Goal: Check status: Check status

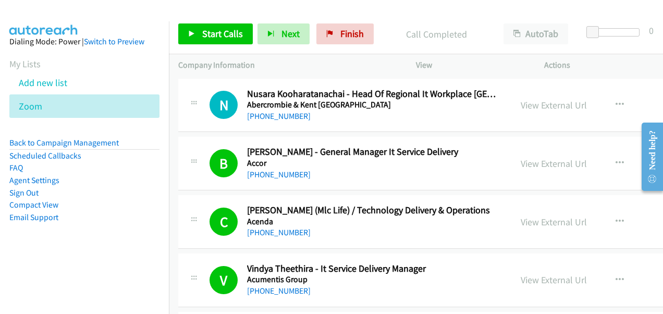
scroll to position [2764, 0]
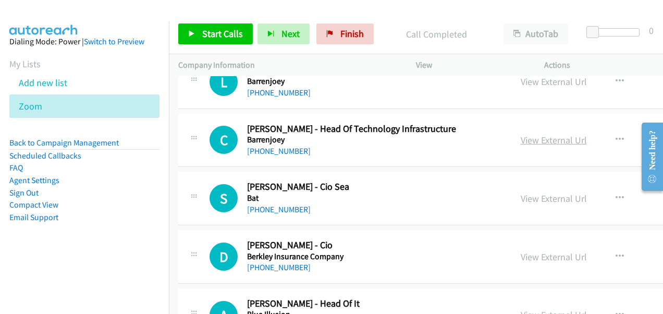
click at [530, 134] on link "View External Url" at bounding box center [554, 140] width 66 height 12
click at [533, 192] on link "View External Url" at bounding box center [554, 198] width 66 height 12
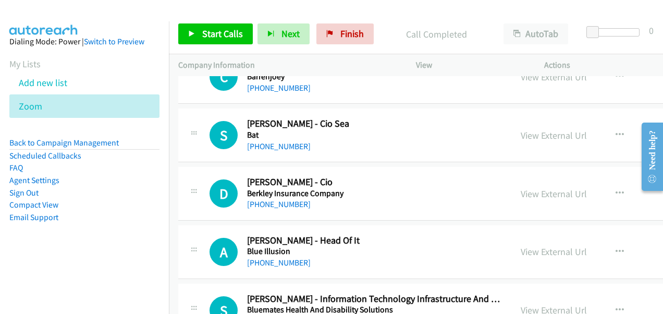
scroll to position [2869, 0]
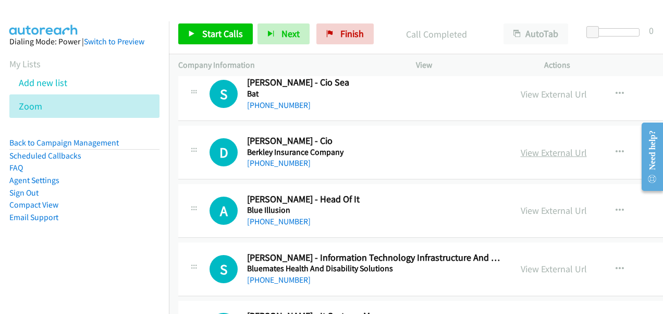
click at [536, 147] on link "View External Url" at bounding box center [554, 153] width 66 height 12
click at [521, 204] on link "View External Url" at bounding box center [554, 210] width 66 height 12
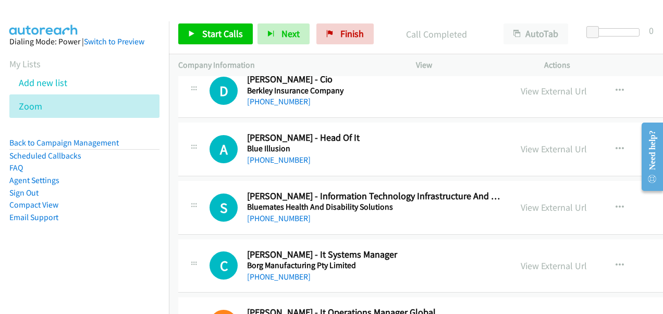
scroll to position [3025, 0]
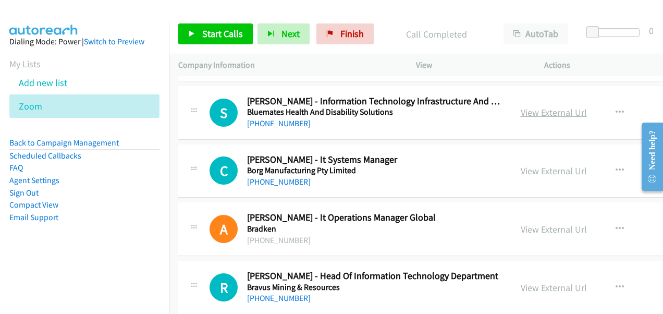
click at [528, 106] on link "View External Url" at bounding box center [554, 112] width 66 height 12
click at [529, 165] on link "View External Url" at bounding box center [554, 171] width 66 height 12
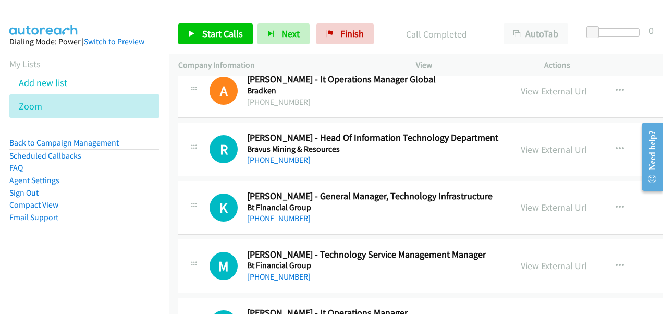
scroll to position [3182, 0]
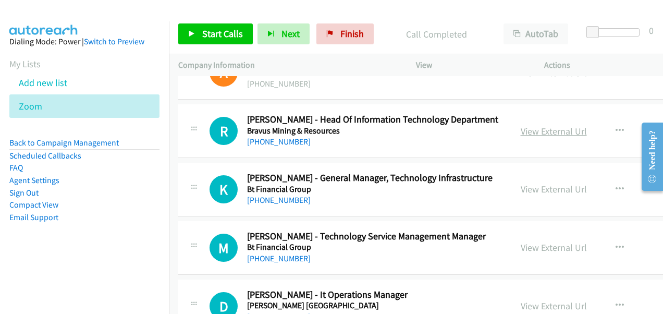
click at [527, 125] on link "View External Url" at bounding box center [554, 131] width 66 height 12
click at [534, 183] on link "View External Url" at bounding box center [554, 189] width 66 height 12
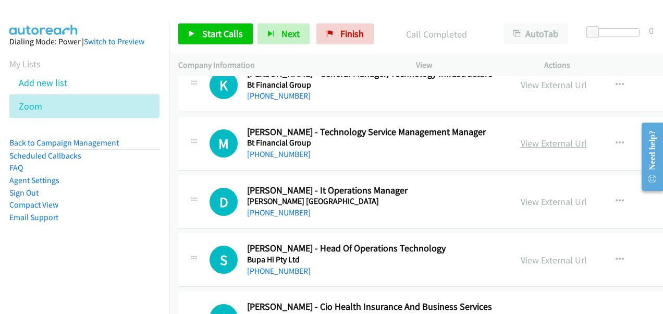
click at [527, 137] on link "View External Url" at bounding box center [554, 143] width 66 height 12
click at [523, 196] on link "View External Url" at bounding box center [554, 202] width 66 height 12
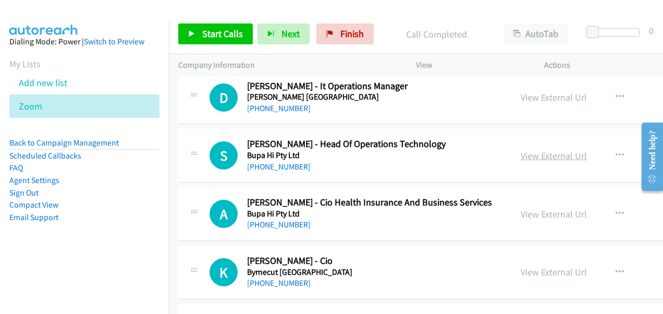
click at [522, 150] on link "View External Url" at bounding box center [554, 156] width 66 height 12
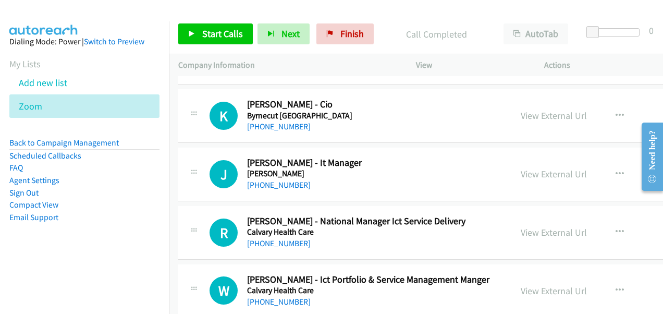
drag, startPoint x: 524, startPoint y: 107, endPoint x: 531, endPoint y: 121, distance: 15.7
click at [524, 110] on link "View External Url" at bounding box center [554, 116] width 66 height 12
click at [536, 168] on link "View External Url" at bounding box center [554, 174] width 66 height 12
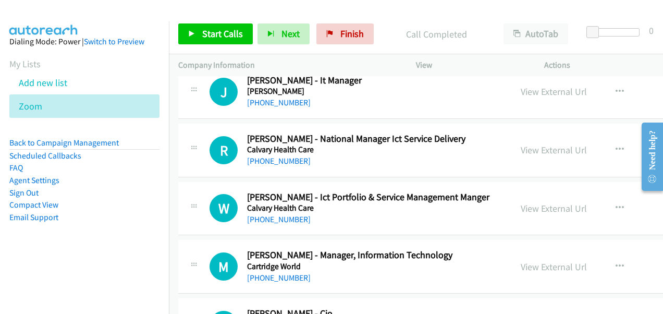
scroll to position [3651, 0]
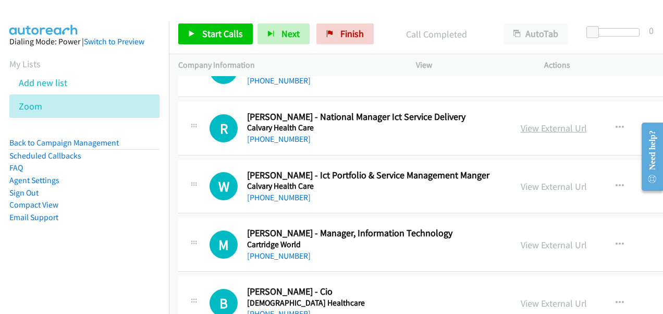
click at [521, 122] on link "View External Url" at bounding box center [554, 128] width 66 height 12
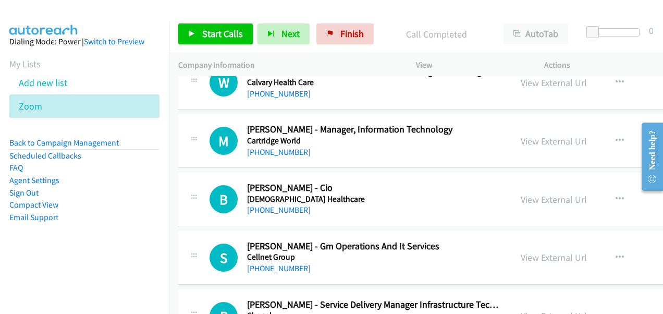
scroll to position [3755, 0]
click at [539, 193] on link "View External Url" at bounding box center [554, 199] width 66 height 12
click at [539, 251] on link "View External Url" at bounding box center [554, 257] width 66 height 12
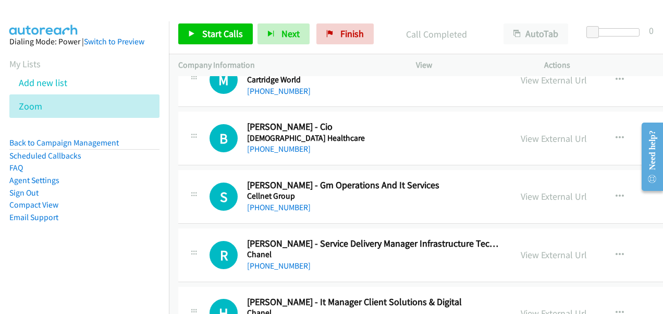
scroll to position [3912, 0]
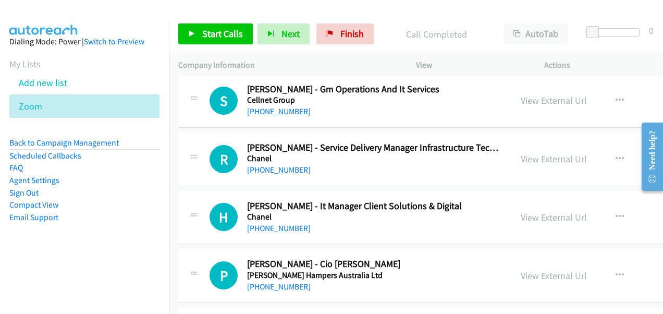
click at [531, 153] on link "View External Url" at bounding box center [554, 159] width 66 height 12
click at [532, 211] on link "View External Url" at bounding box center [554, 217] width 66 height 12
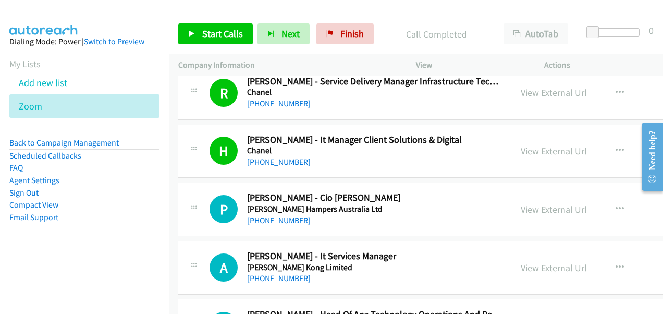
scroll to position [4016, 0]
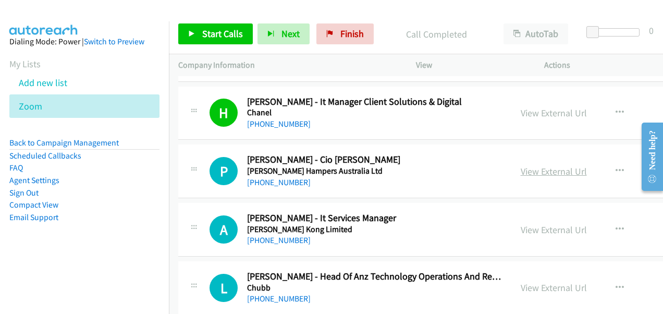
click at [525, 165] on link "View External Url" at bounding box center [554, 171] width 66 height 12
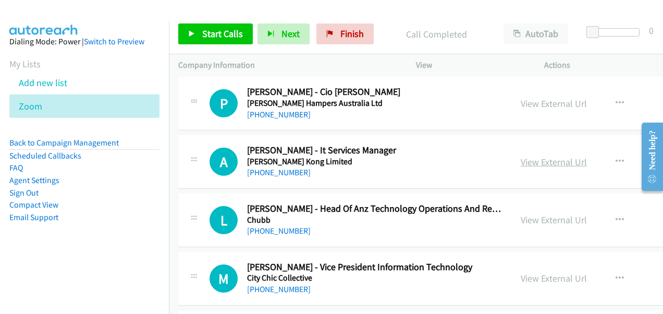
scroll to position [4068, 0]
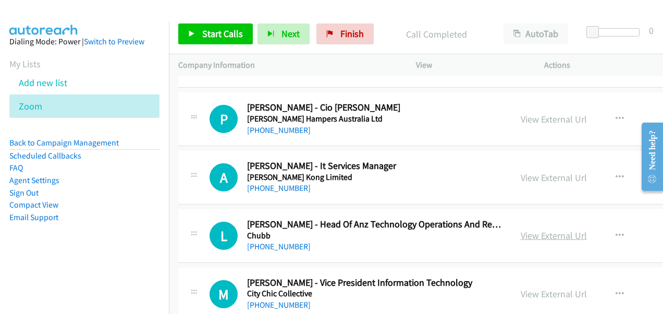
click at [528, 229] on link "View External Url" at bounding box center [554, 235] width 66 height 12
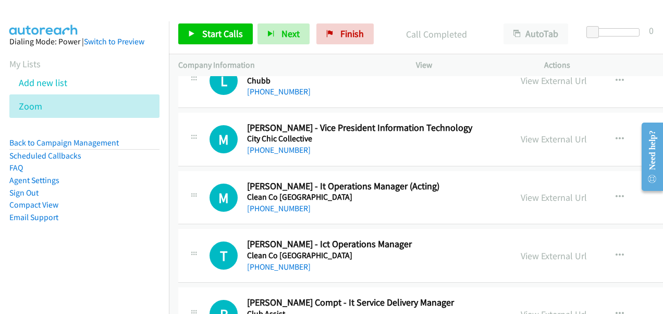
scroll to position [4225, 0]
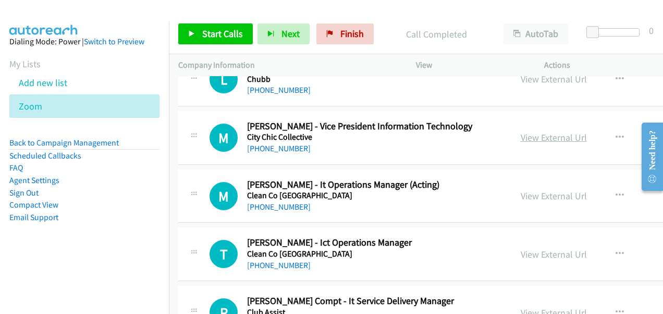
click at [527, 131] on link "View External Url" at bounding box center [554, 137] width 66 height 12
click at [531, 190] on link "View External Url" at bounding box center [554, 196] width 66 height 12
click at [521, 248] on link "View External Url" at bounding box center [554, 254] width 66 height 12
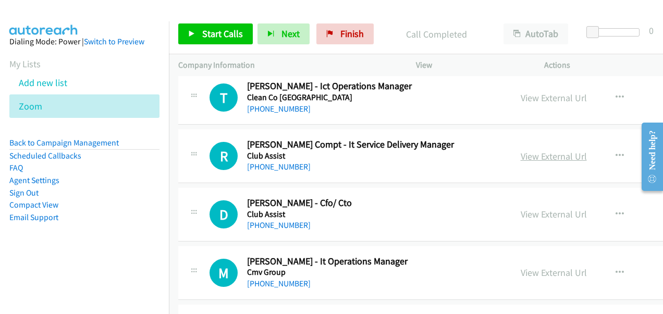
click at [523, 150] on link "View External Url" at bounding box center [554, 156] width 66 height 12
click at [529, 208] on link "View External Url" at bounding box center [554, 214] width 66 height 12
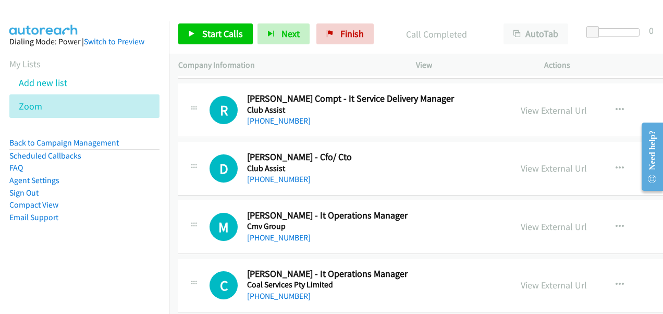
scroll to position [4485, 0]
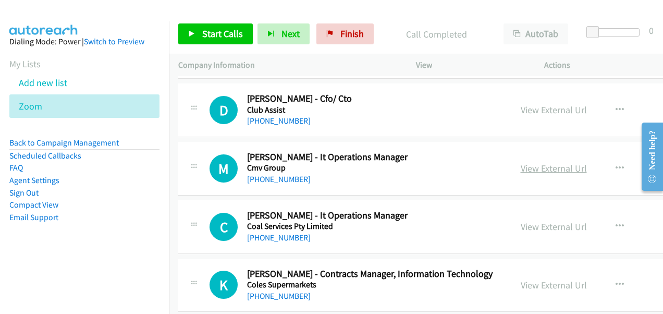
click at [521, 162] on link "View External Url" at bounding box center [554, 168] width 66 height 12
click at [530, 221] on link "View External Url" at bounding box center [554, 227] width 66 height 12
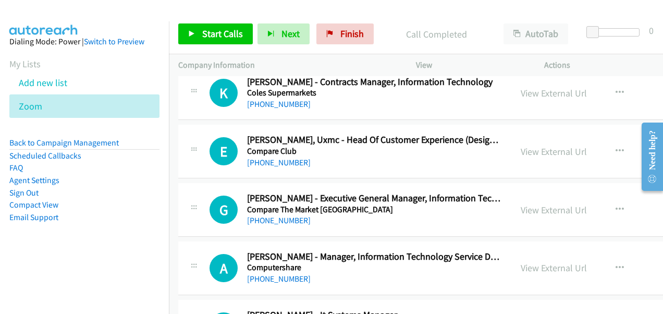
scroll to position [4694, 0]
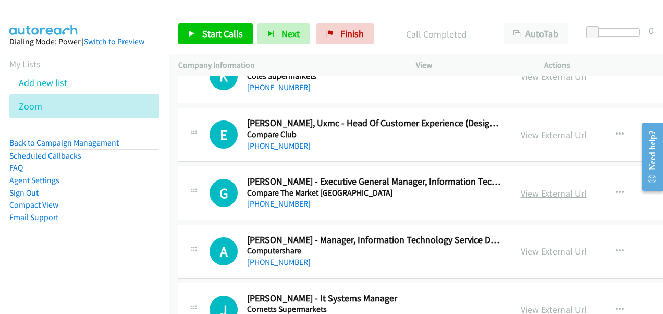
click at [523, 187] on link "View External Url" at bounding box center [554, 193] width 66 height 12
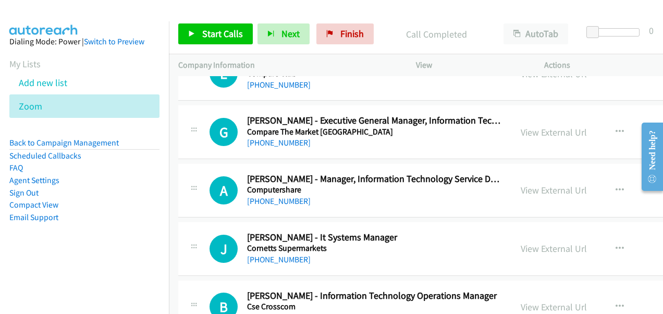
scroll to position [4746, 0]
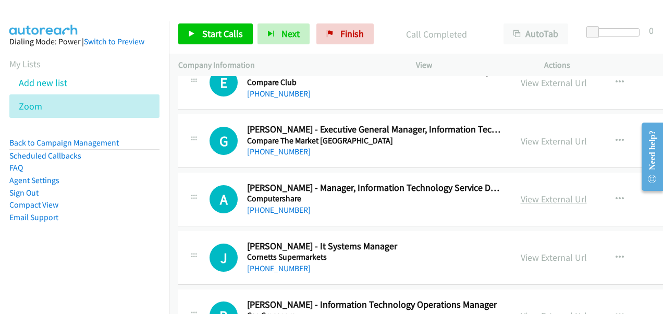
click at [521, 193] on link "View External Url" at bounding box center [554, 199] width 66 height 12
click at [523, 251] on link "View External Url" at bounding box center [554, 257] width 66 height 12
click at [529, 251] on link "View External Url" at bounding box center [554, 257] width 66 height 12
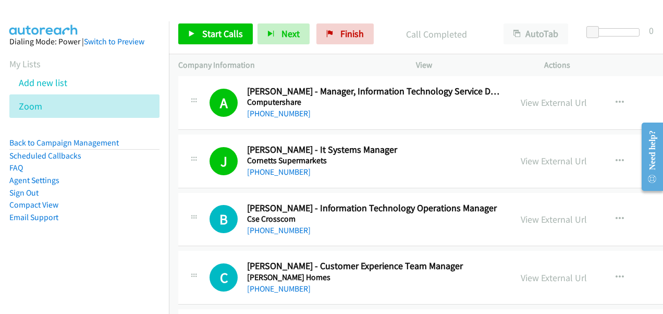
scroll to position [4851, 0]
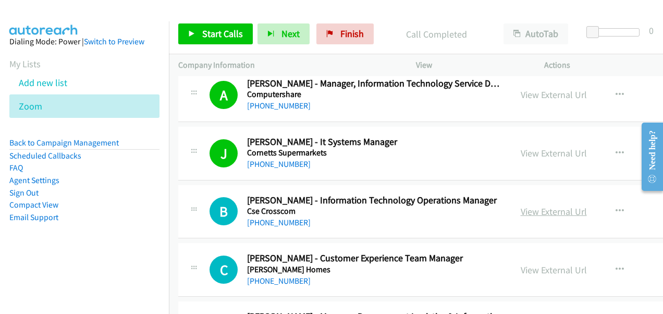
click at [539, 205] on link "View External Url" at bounding box center [554, 211] width 66 height 12
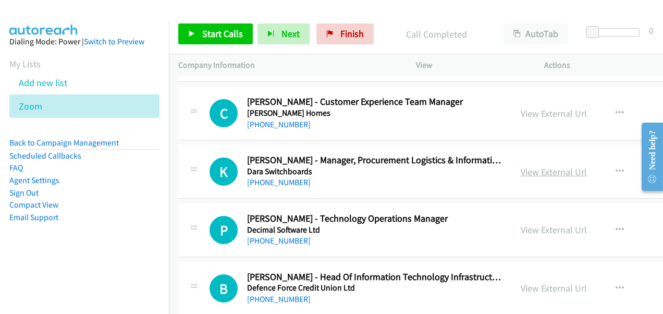
click at [524, 166] on link "View External Url" at bounding box center [554, 172] width 66 height 12
click at [521, 224] on link "View External Url" at bounding box center [554, 230] width 66 height 12
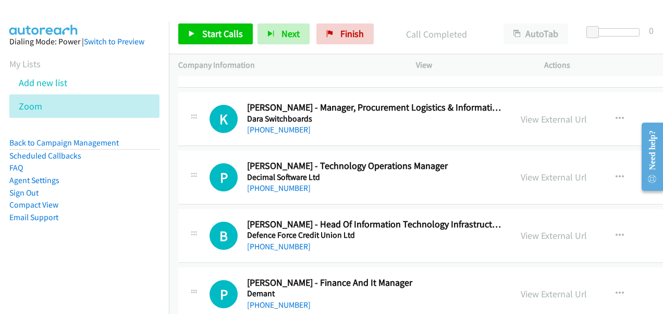
scroll to position [5111, 0]
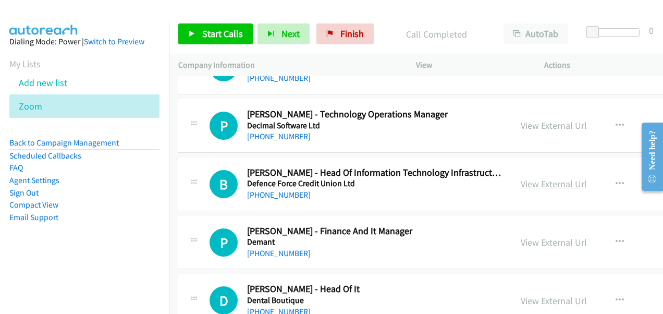
click at [530, 178] on link "View External Url" at bounding box center [554, 184] width 66 height 12
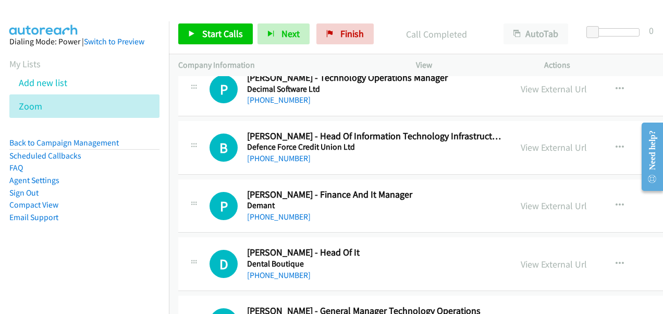
scroll to position [5163, 0]
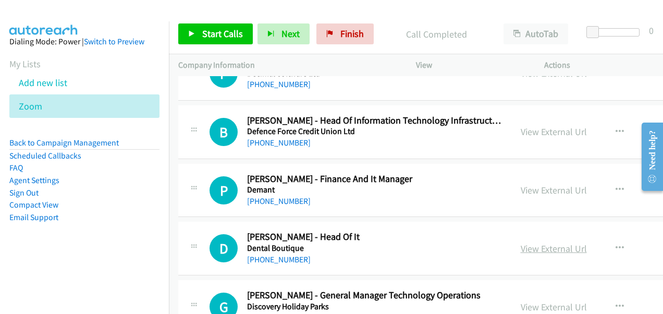
click at [531, 243] on link "View External Url" at bounding box center [554, 249] width 66 height 12
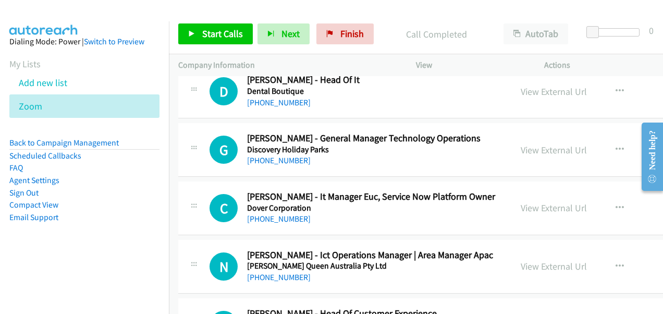
scroll to position [5372, 0]
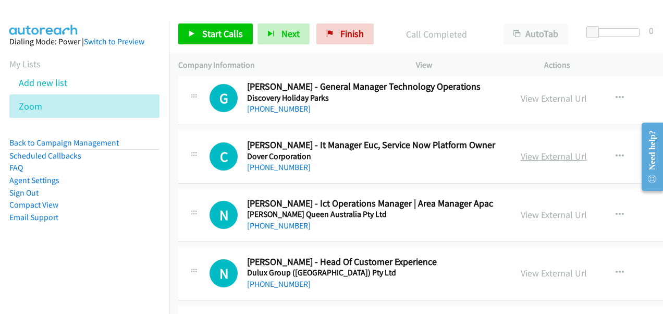
click at [534, 150] on link "View External Url" at bounding box center [554, 156] width 66 height 12
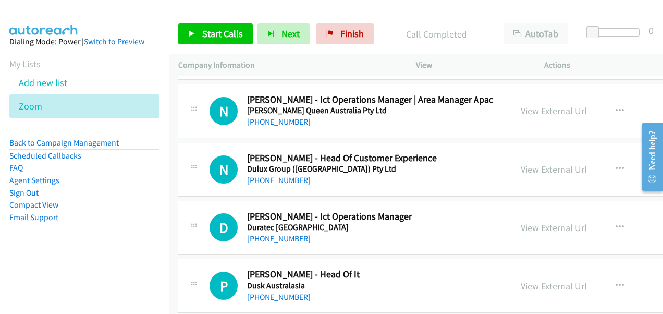
scroll to position [5476, 0]
click at [534, 104] on link "View External Url" at bounding box center [554, 110] width 66 height 12
click at [528, 221] on link "View External Url" at bounding box center [554, 227] width 66 height 12
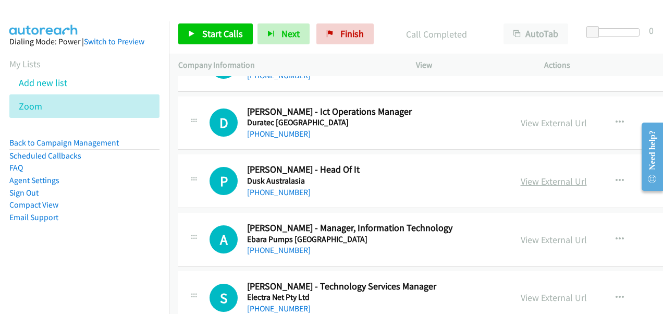
click at [529, 175] on link "View External Url" at bounding box center [554, 181] width 66 height 12
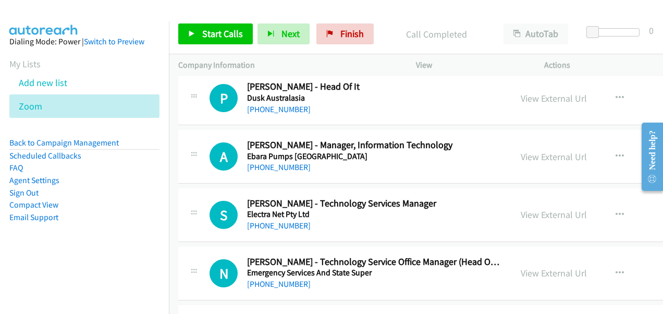
scroll to position [5685, 0]
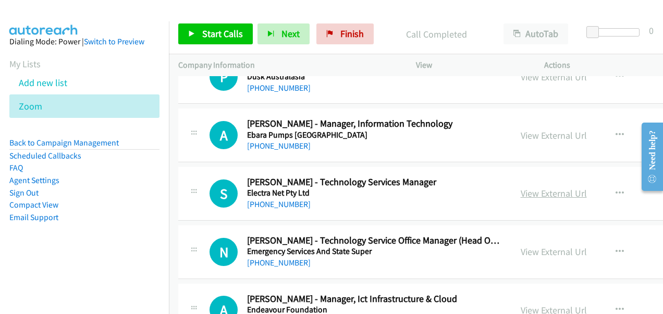
click at [541, 187] on link "View External Url" at bounding box center [554, 193] width 66 height 12
click at [531, 246] on link "View External Url" at bounding box center [554, 252] width 66 height 12
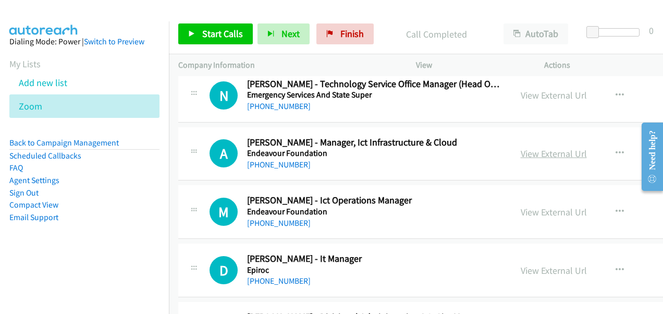
click at [540, 148] on link "View External Url" at bounding box center [554, 154] width 66 height 12
click at [521, 206] on link "View External Url" at bounding box center [554, 212] width 66 height 12
